Goal: Task Accomplishment & Management: Manage account settings

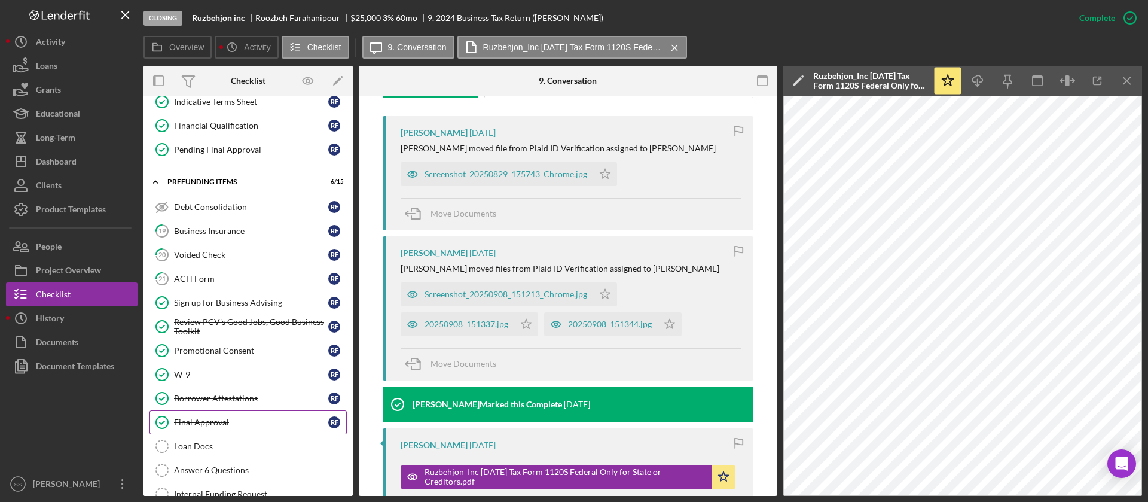
scroll to position [642, 0]
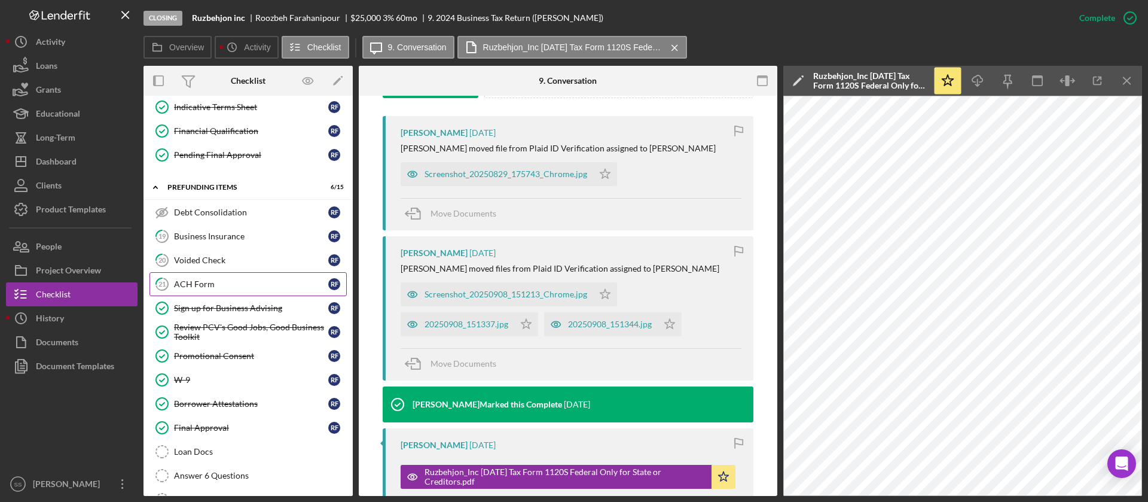
click at [264, 288] on div "ACH Form" at bounding box center [251, 284] width 154 height 10
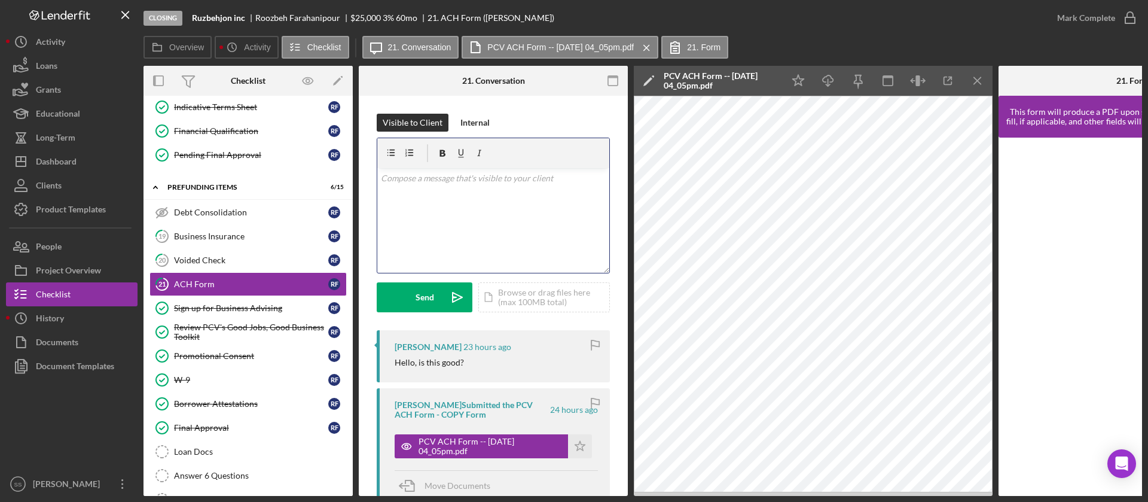
click at [523, 219] on div "v Color teal Color pink Remove color Add row above Add row below Add column bef…" at bounding box center [493, 220] width 232 height 105
click at [413, 295] on button "Send Icon/icon-invite-send" at bounding box center [425, 297] width 96 height 30
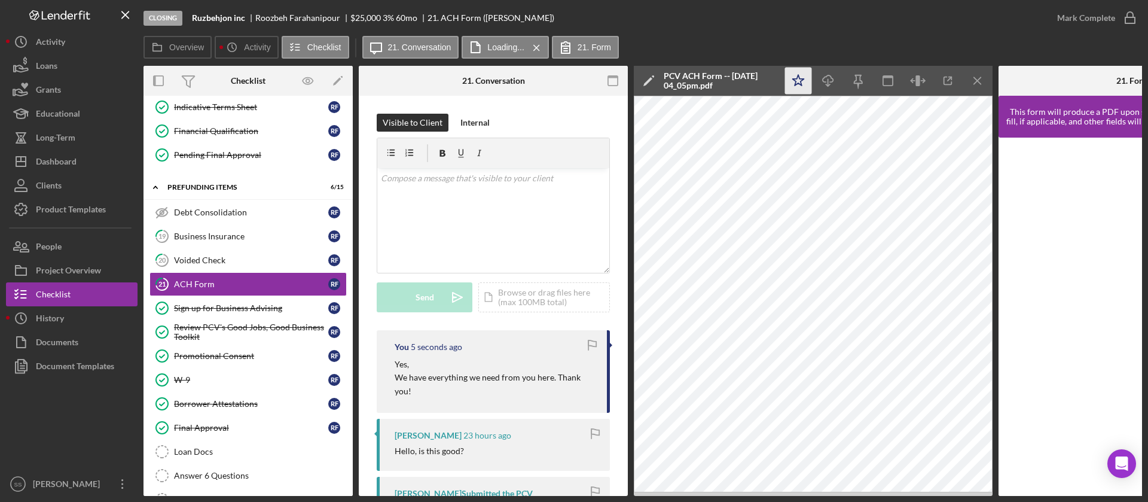
click at [796, 84] on polygon "button" at bounding box center [798, 80] width 11 height 11
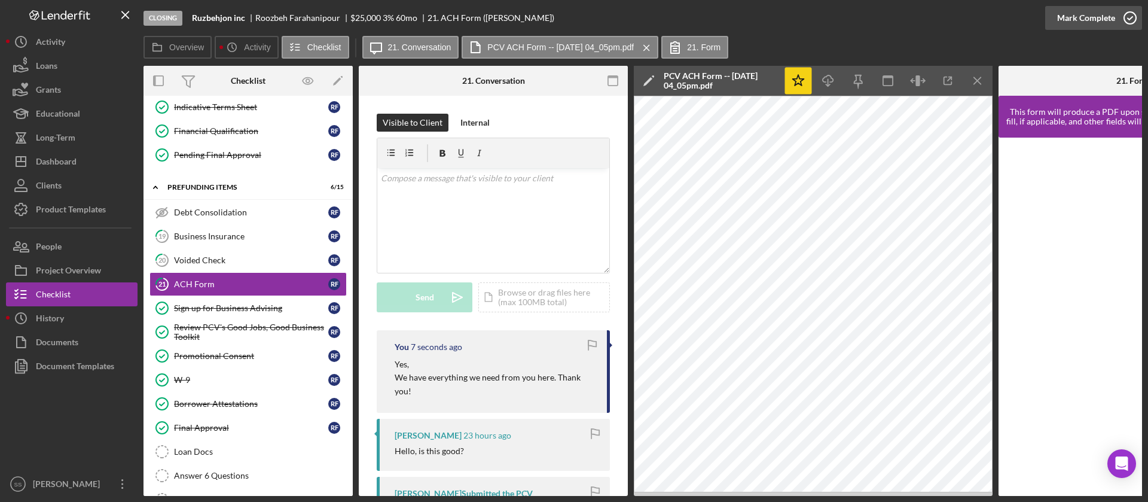
click at [1136, 17] on icon "button" at bounding box center [1130, 18] width 30 height 30
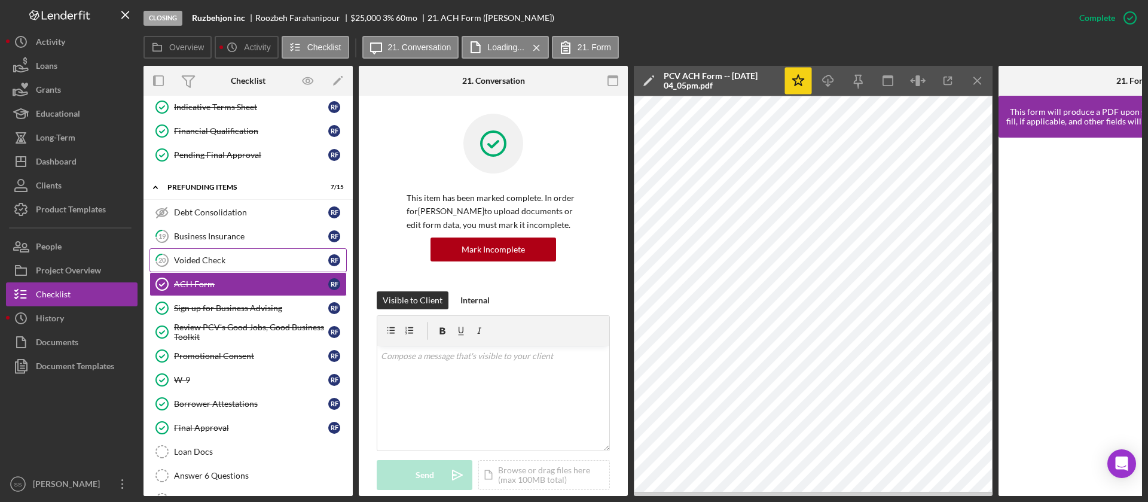
click at [267, 260] on div "Voided Check" at bounding box center [251, 260] width 154 height 10
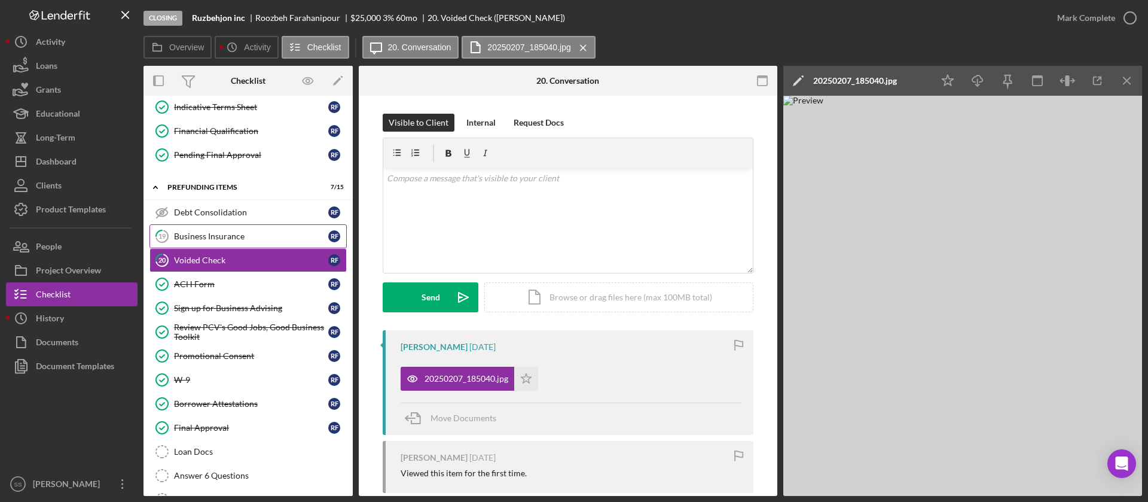
click at [224, 234] on div "Business Insurance" at bounding box center [251, 236] width 154 height 10
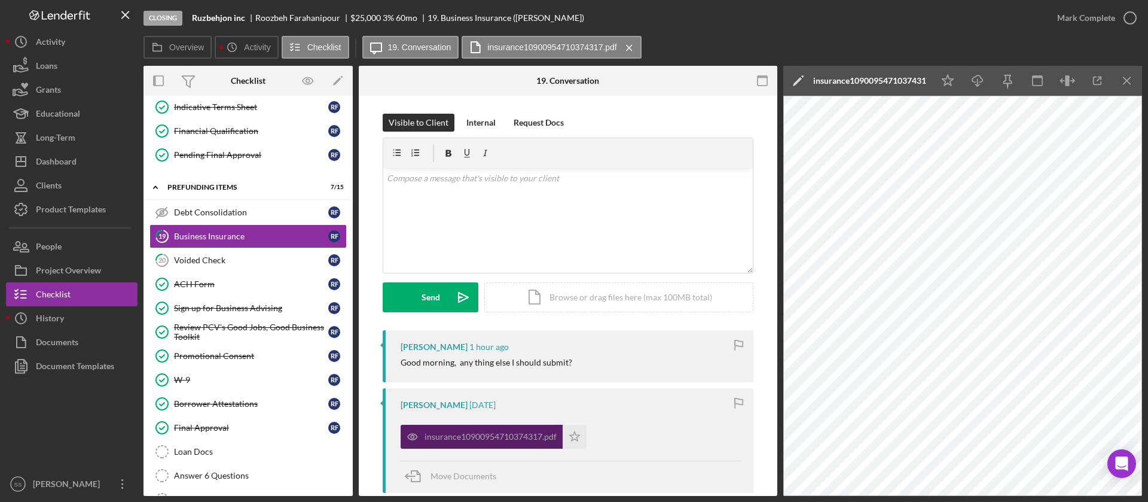
click at [497, 438] on div "insurance10900954710374317.pdf" at bounding box center [491, 437] width 132 height 10
click at [1099, 81] on icon "button" at bounding box center [1097, 81] width 27 height 27
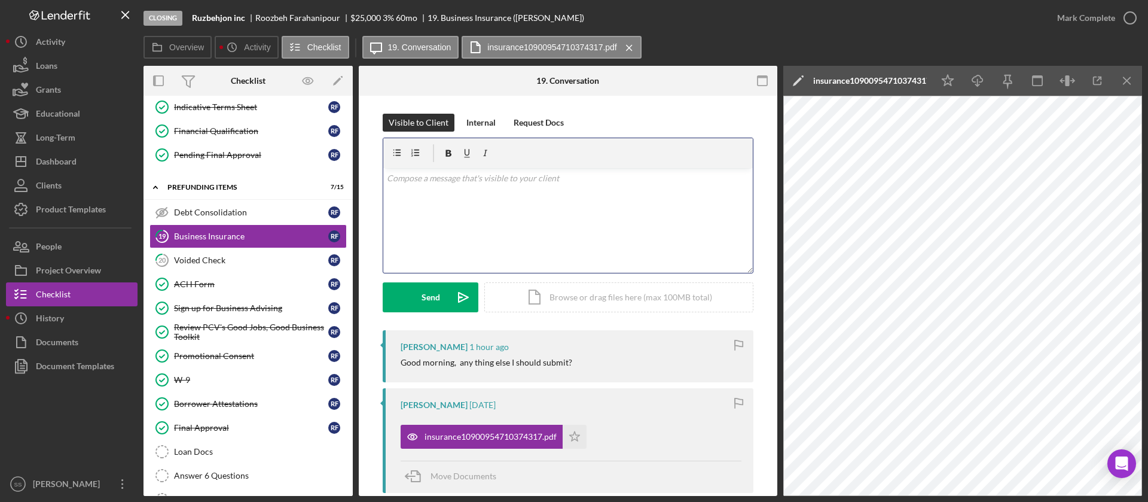
click at [465, 206] on div "v Color teal Color pink Remove color Add row above Add row below Add column bef…" at bounding box center [568, 220] width 370 height 105
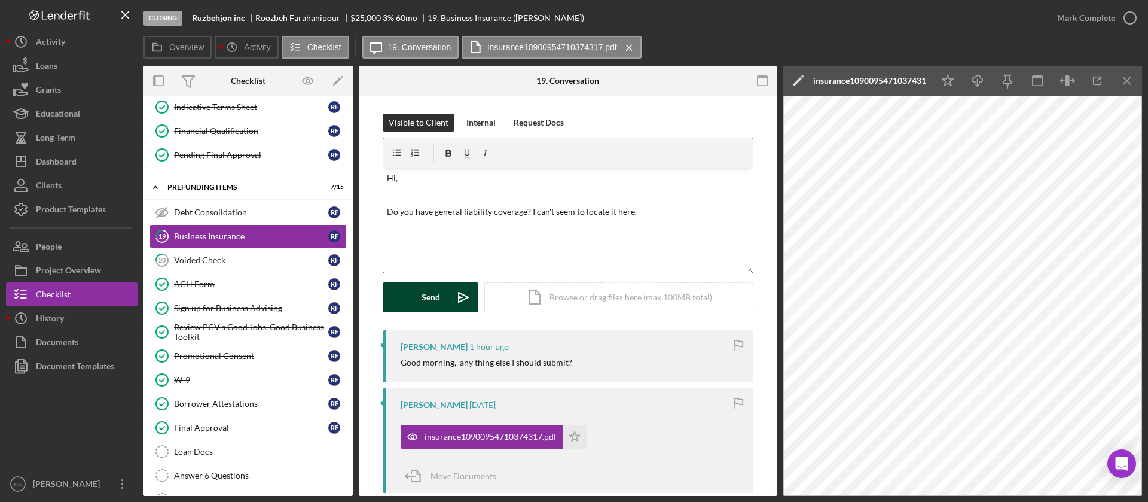
click at [427, 302] on div "Send" at bounding box center [431, 297] width 19 height 30
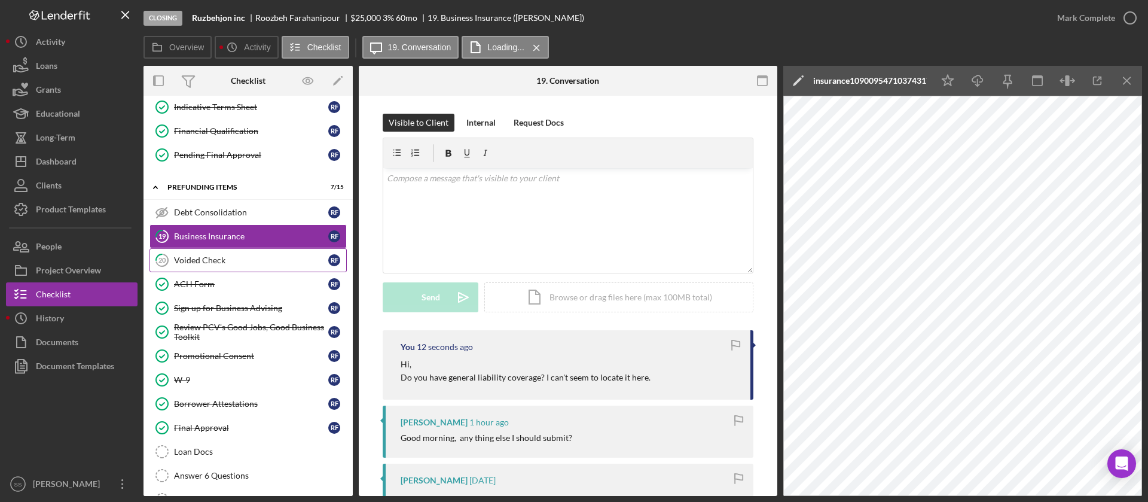
click at [177, 256] on div "Voided Check" at bounding box center [251, 260] width 154 height 10
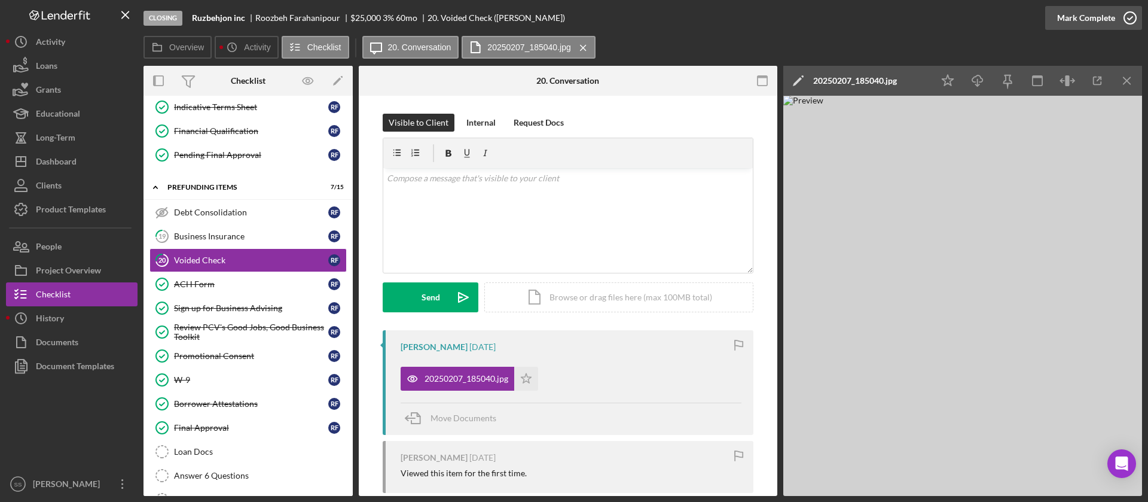
click at [1130, 17] on icon "button" at bounding box center [1130, 18] width 30 height 30
